Goal: Task Accomplishment & Management: Manage account settings

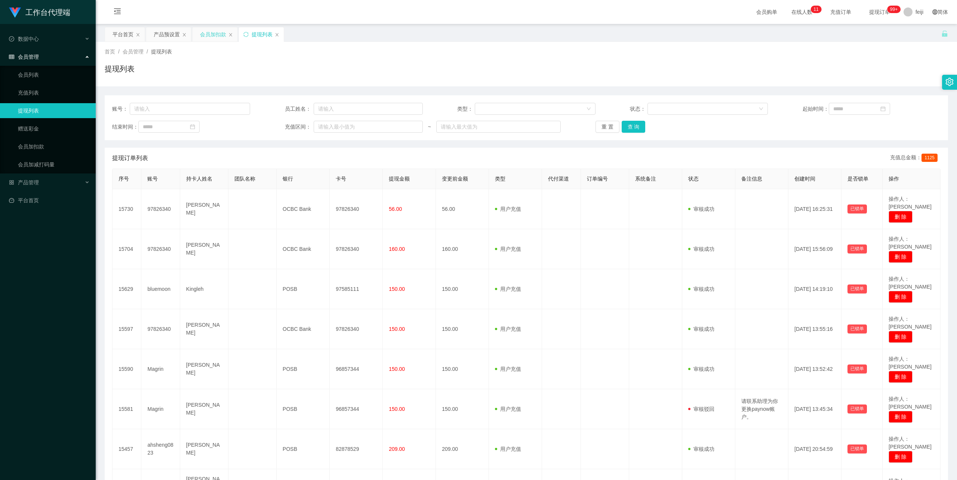
click at [218, 36] on div "会员加扣款" at bounding box center [213, 34] width 26 height 14
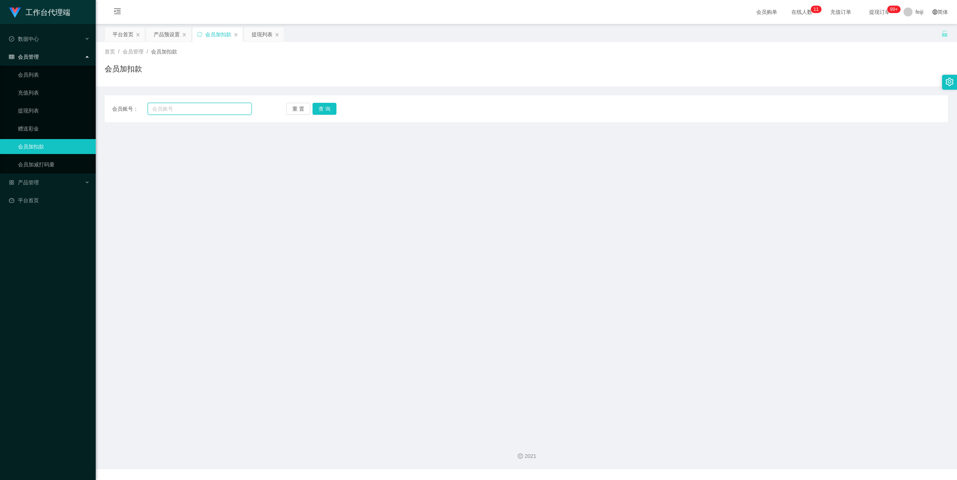
click at [206, 105] on input "text" at bounding box center [200, 109] width 104 height 12
paste input "bluemoon"
type input "bluemoon"
click at [328, 111] on button "查 询" at bounding box center [325, 109] width 24 height 12
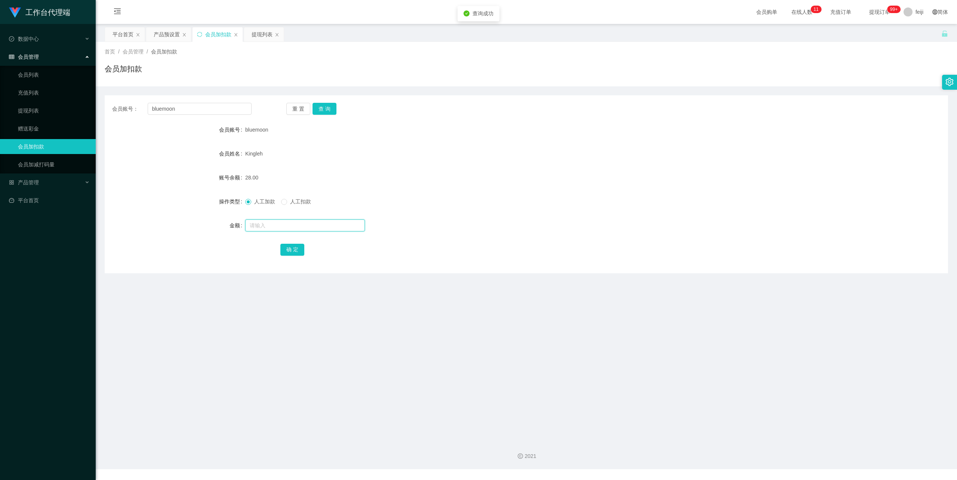
click at [280, 224] on input "text" at bounding box center [305, 225] width 120 height 12
type input "48"
drag, startPoint x: 292, startPoint y: 247, endPoint x: 301, endPoint y: 240, distance: 11.7
click at [292, 247] on button "确 定" at bounding box center [292, 250] width 24 height 12
click at [527, 174] on div "76.00" at bounding box center [491, 177] width 492 height 15
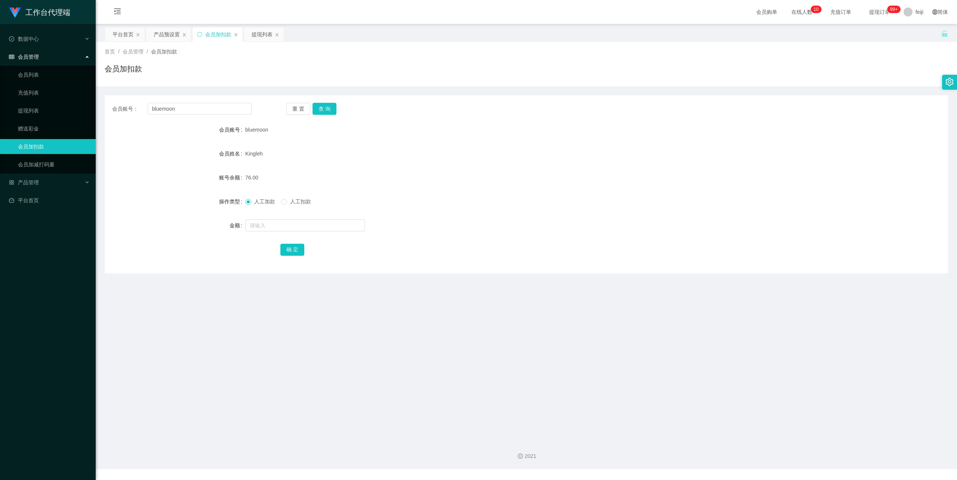
click at [390, 147] on div "Kingleh" at bounding box center [491, 153] width 492 height 15
click at [265, 31] on div "提现列表" at bounding box center [262, 34] width 21 height 14
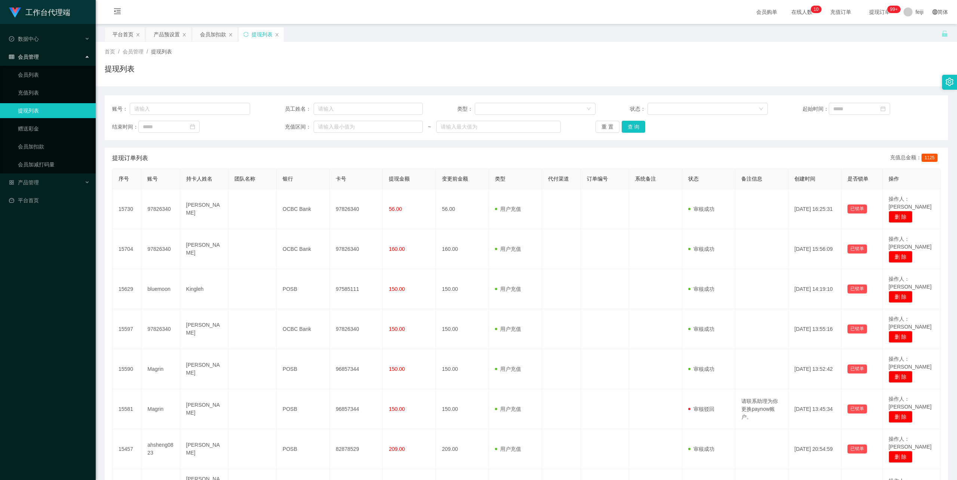
click at [459, 58] on div "首页 / 会员管理 / 提现列表 / 提现列表" at bounding box center [526, 64] width 843 height 33
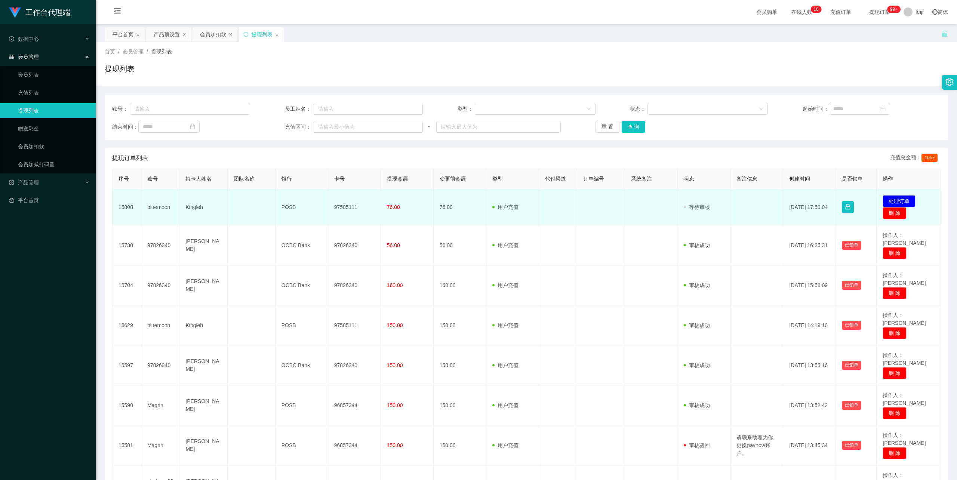
click at [190, 207] on td "Kingleh" at bounding box center [203, 207] width 48 height 36
copy td "Kingleh"
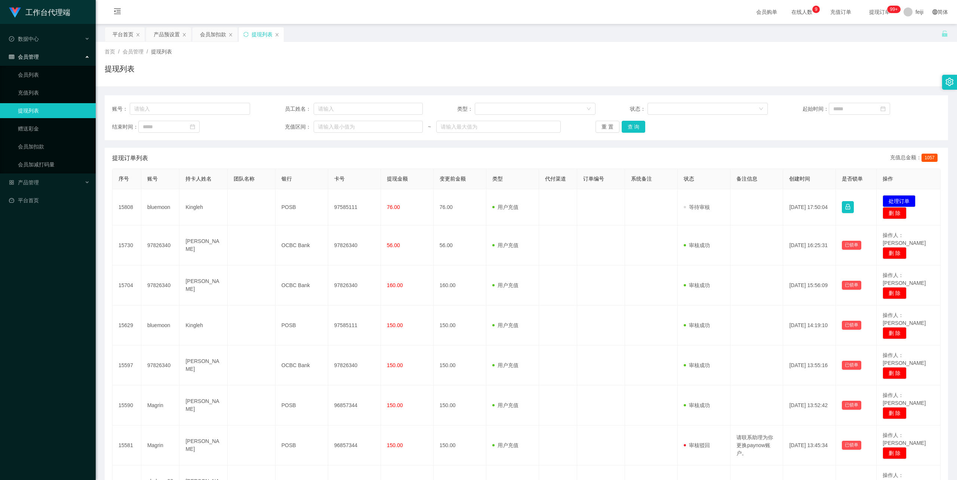
drag, startPoint x: 688, startPoint y: 135, endPoint x: 623, endPoint y: 145, distance: 65.9
click at [688, 135] on div "账号： 员工姓名： 类型： 状态： 起始时间： 结束时间： 充值区间： ~ 重 置 查 询" at bounding box center [526, 117] width 843 height 45
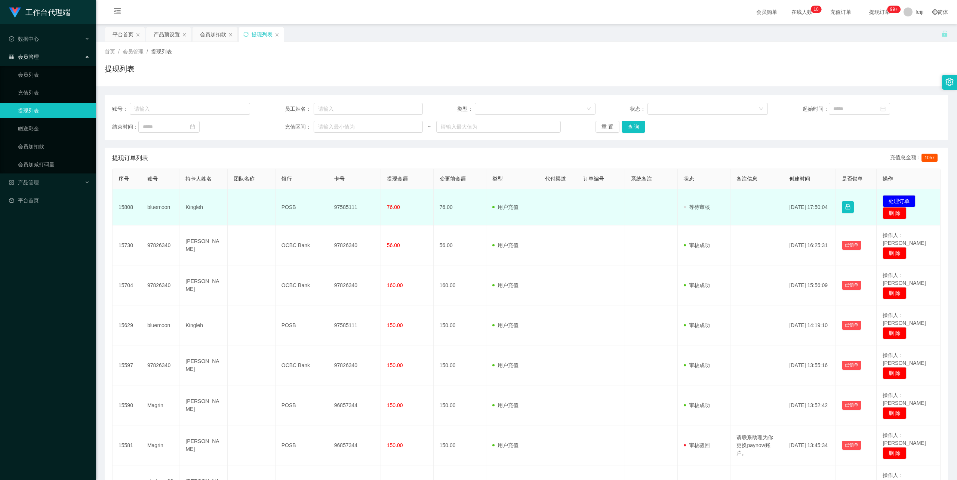
click at [343, 206] on td "97585111" at bounding box center [354, 207] width 53 height 36
copy td "97585111"
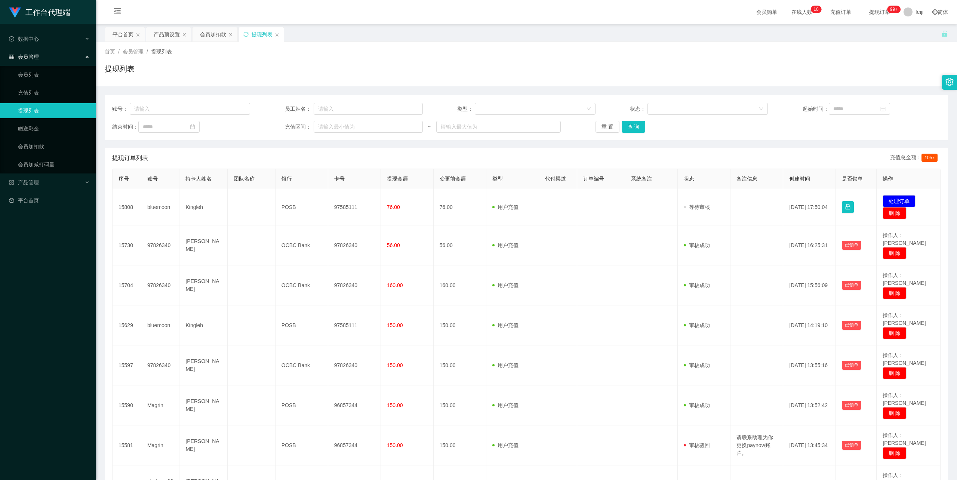
click at [659, 49] on div "首页 / 会员管理 / 提现列表 /" at bounding box center [526, 52] width 843 height 8
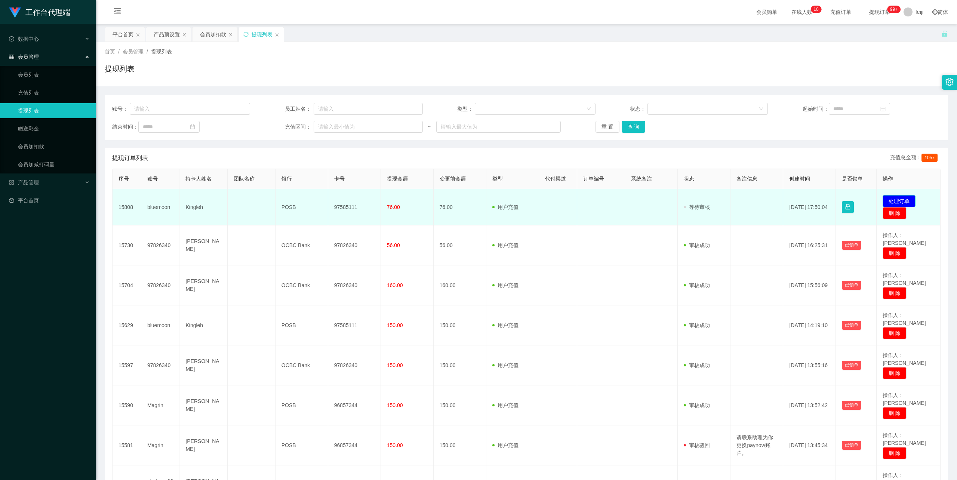
click at [900, 200] on button "处理订单" at bounding box center [899, 201] width 33 height 12
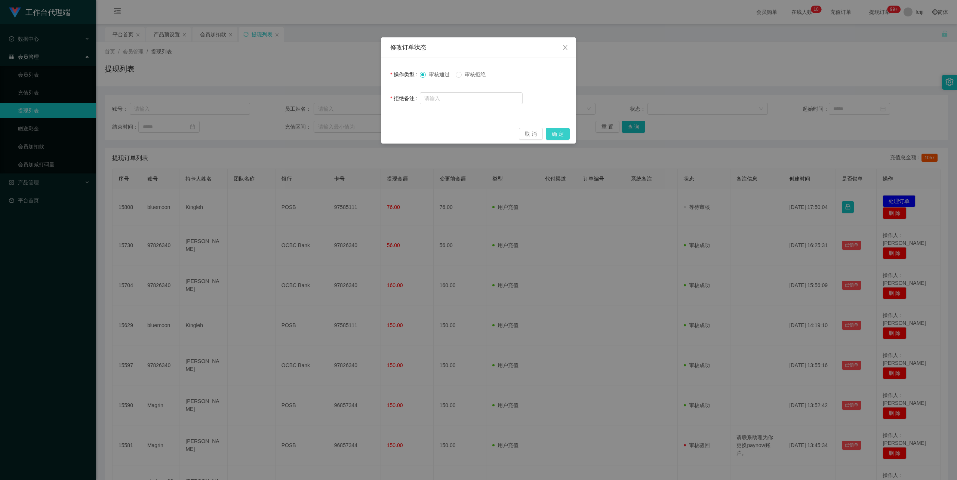
click at [560, 130] on button "确 定" at bounding box center [558, 134] width 24 height 12
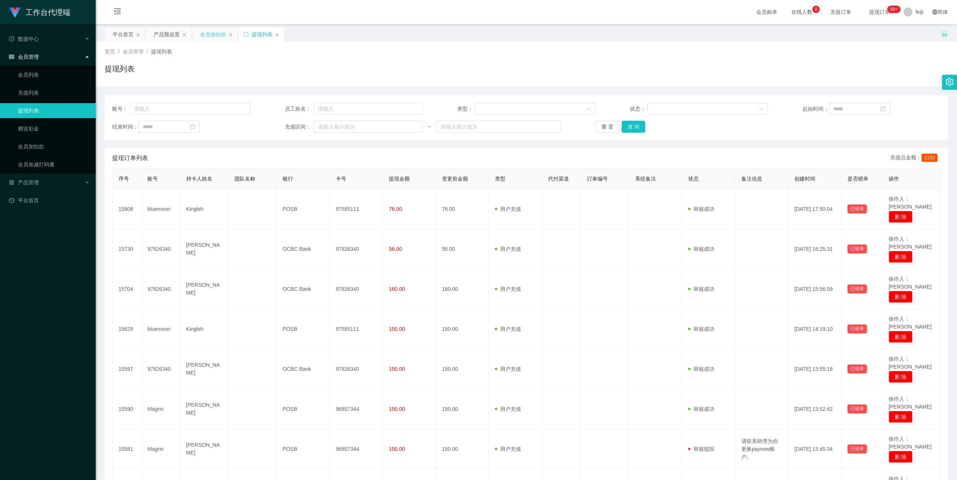
click at [216, 29] on div "会员加扣款" at bounding box center [213, 34] width 26 height 14
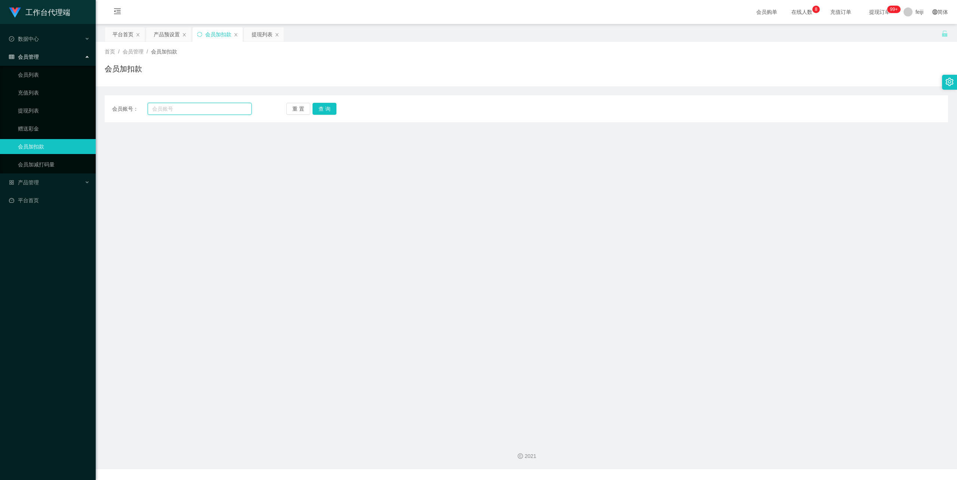
click at [197, 105] on input "text" at bounding box center [200, 109] width 104 height 12
paste input "ahsheng0823"
type input "ahsheng0823"
click at [320, 111] on button "查 询" at bounding box center [325, 109] width 24 height 12
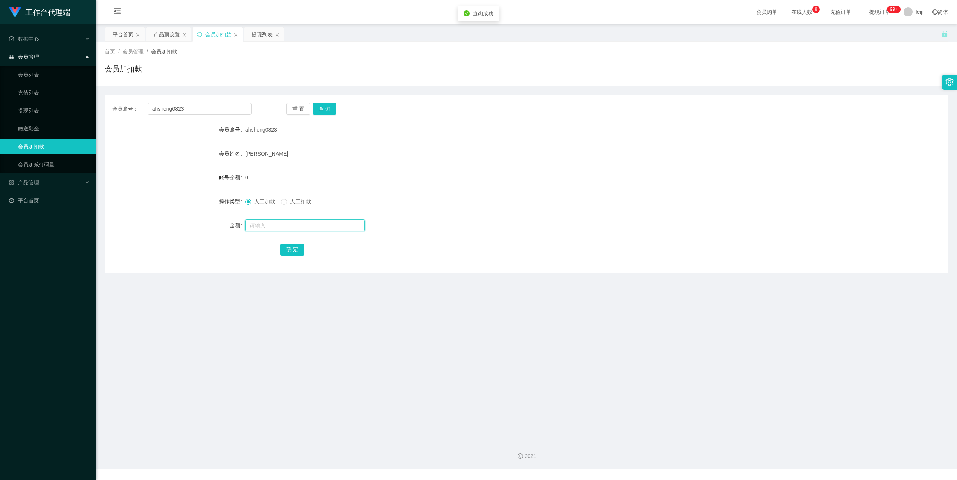
click at [281, 222] on input "text" at bounding box center [305, 225] width 120 height 12
type input "500"
click at [292, 256] on button "确 定" at bounding box center [292, 250] width 24 height 12
